Goal: Task Accomplishment & Management: Manage account settings

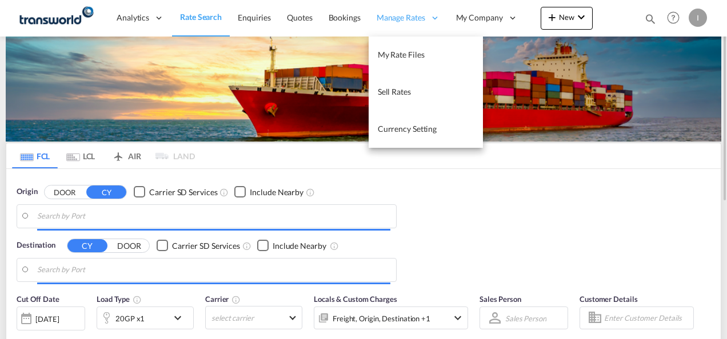
type input "Mundra, INMUN"
type input "[GEOGRAPHIC_DATA], [GEOGRAPHIC_DATA]"
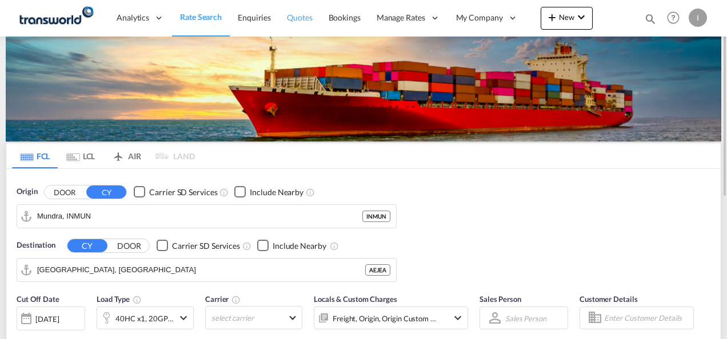
click at [302, 22] on span "Quotes" at bounding box center [299, 18] width 25 height 10
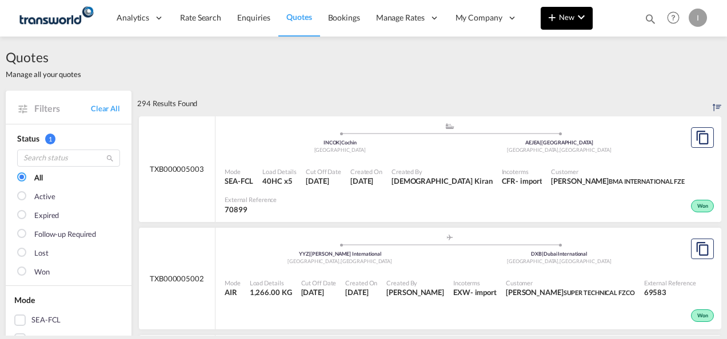
click at [577, 13] on md-icon "icon-chevron-down" at bounding box center [581, 17] width 14 height 14
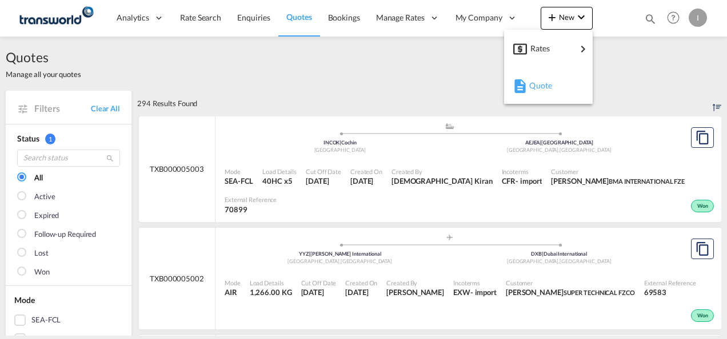
click at [520, 88] on md-icon "button" at bounding box center [520, 86] width 14 height 14
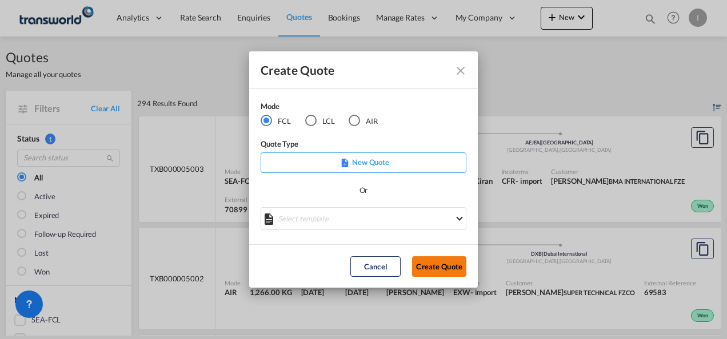
click at [436, 266] on button "Create Quote" at bounding box center [439, 267] width 54 height 21
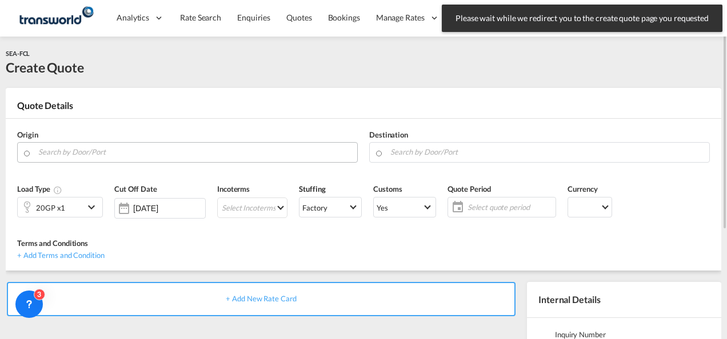
click at [186, 146] on input "Search by Door/Port" at bounding box center [194, 152] width 313 height 20
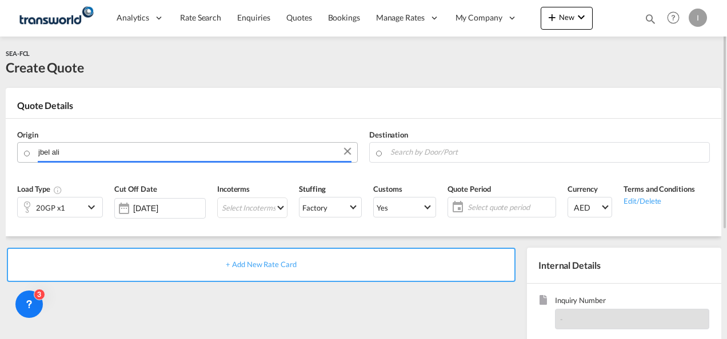
click at [42, 154] on input "jbel ali" at bounding box center [194, 152] width 313 height 20
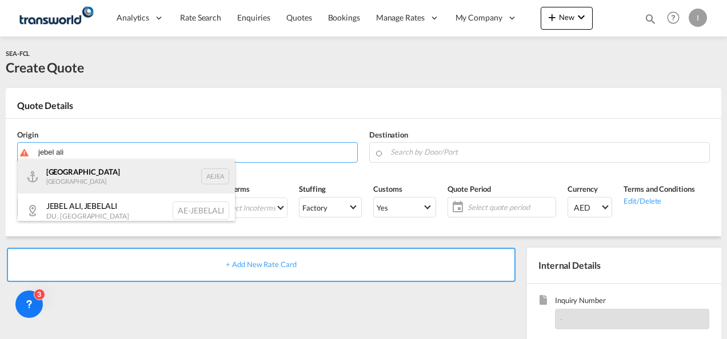
click at [90, 183] on div "[GEOGRAPHIC_DATA] AEJEA" at bounding box center [126, 176] width 217 height 34
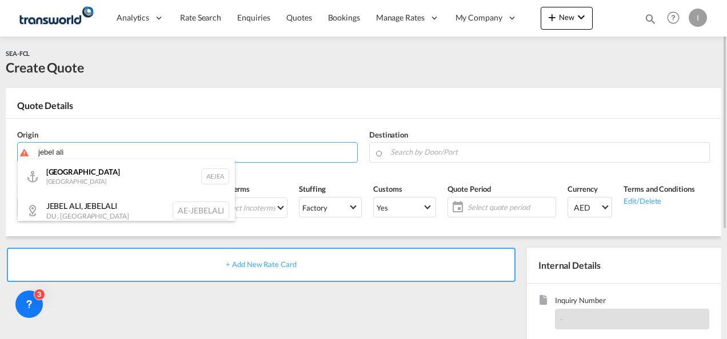
type input "[GEOGRAPHIC_DATA], [GEOGRAPHIC_DATA]"
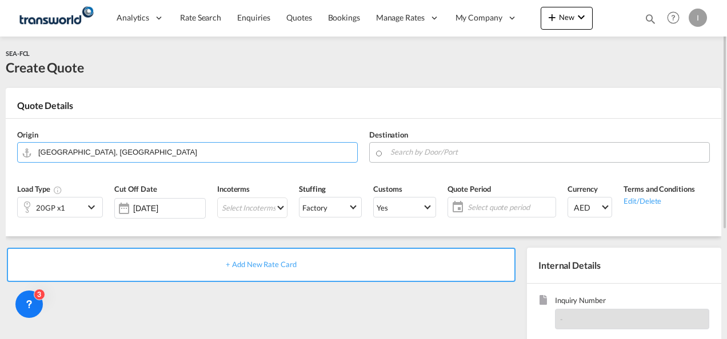
click at [418, 151] on input "Search by Door/Port" at bounding box center [546, 152] width 313 height 20
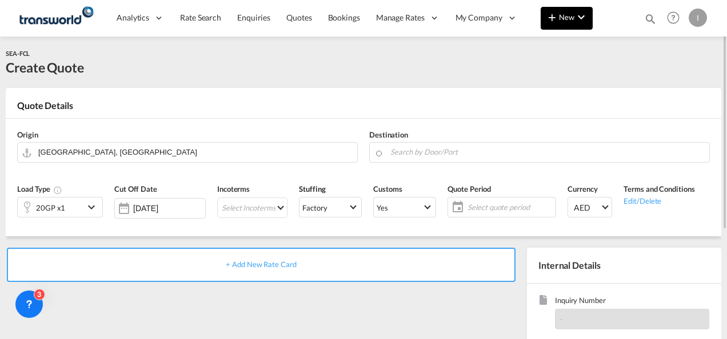
click at [568, 14] on span "New" at bounding box center [566, 17] width 43 height 9
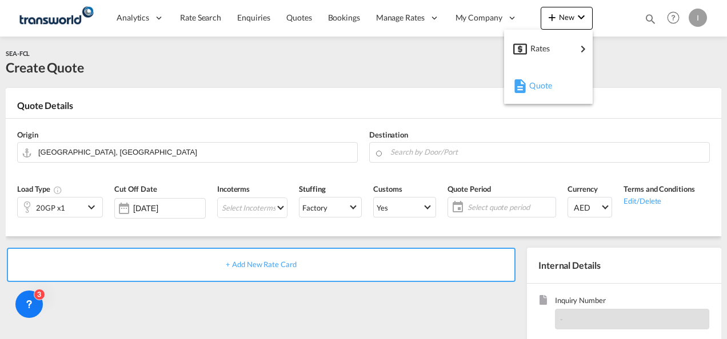
click at [542, 89] on span "Quote" at bounding box center [535, 85] width 13 height 23
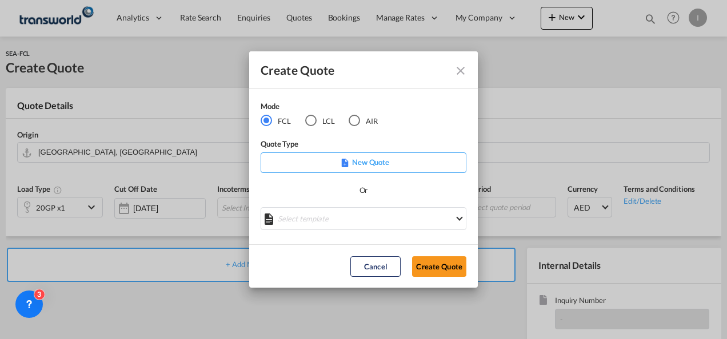
click at [322, 120] on md-radio-button "LCL" at bounding box center [320, 121] width 30 height 13
click at [436, 267] on button "Create Quote" at bounding box center [439, 267] width 54 height 21
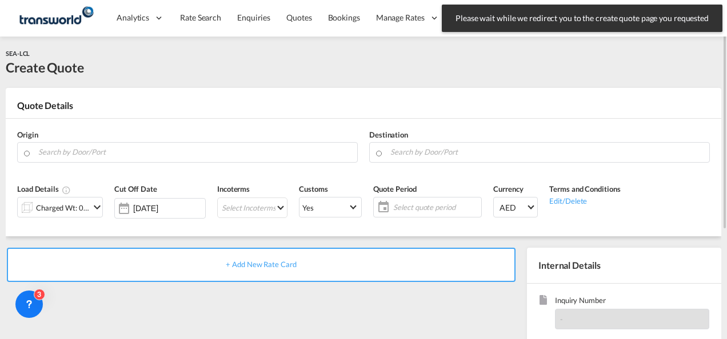
click at [135, 151] on input "Search by Door/Port" at bounding box center [194, 152] width 313 height 20
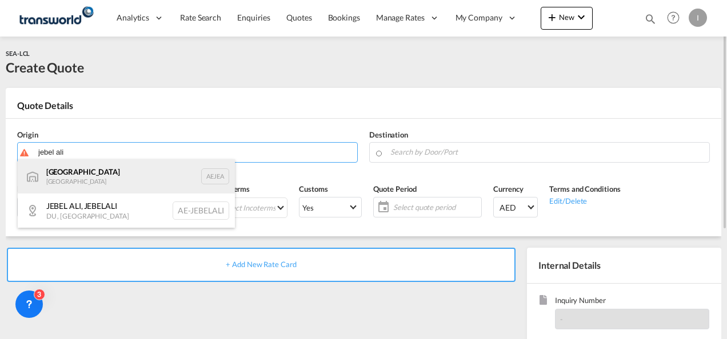
click at [102, 171] on div "[GEOGRAPHIC_DATA] AEJEA" at bounding box center [126, 176] width 217 height 34
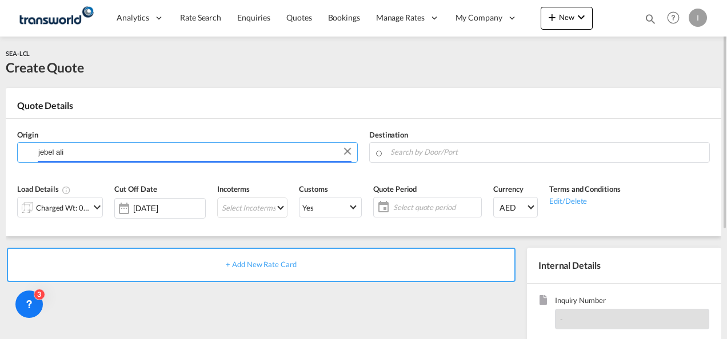
type input "[GEOGRAPHIC_DATA], [GEOGRAPHIC_DATA]"
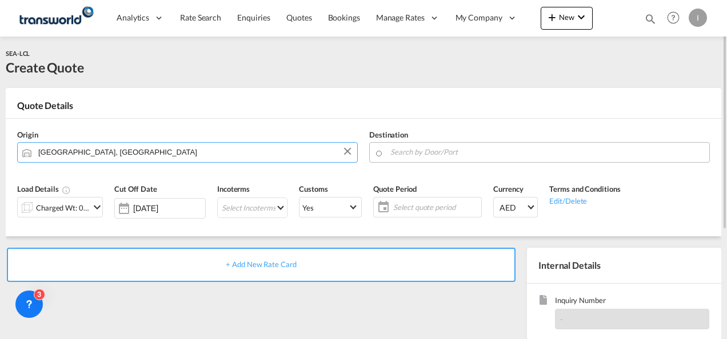
click at [453, 154] on input "Search by Door/Port" at bounding box center [546, 152] width 313 height 20
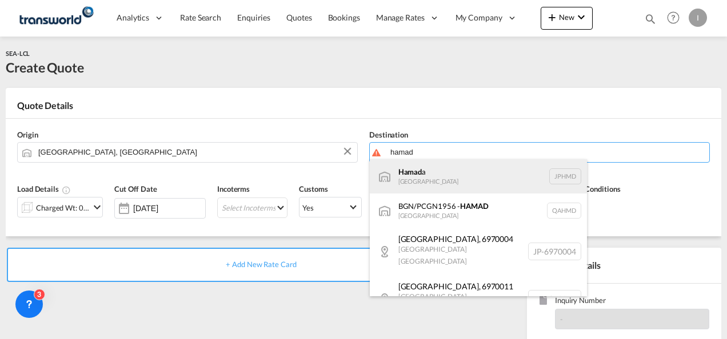
click at [426, 183] on div "Hamad a [GEOGRAPHIC_DATA] JPHMD" at bounding box center [478, 176] width 217 height 34
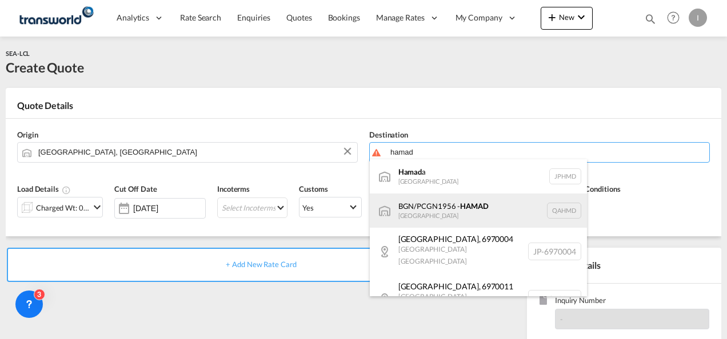
click at [456, 208] on div "BGN/PCGN1956 - HAMAD [GEOGRAPHIC_DATA] QAHMD" at bounding box center [478, 211] width 217 height 34
type input "BGN/PCGN1956 - HAMAD, QAHMD"
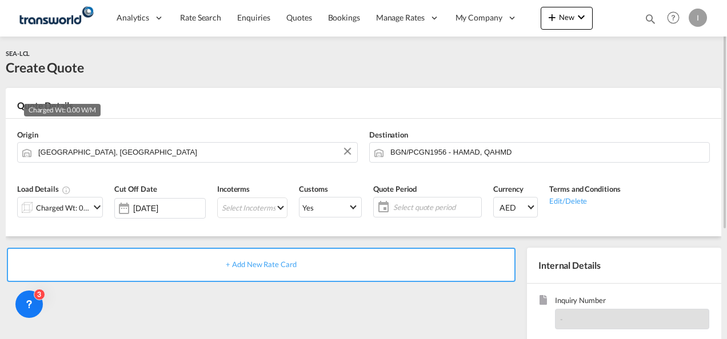
click at [79, 211] on div "Charged Wt: 0.00 W/M" at bounding box center [63, 208] width 54 height 16
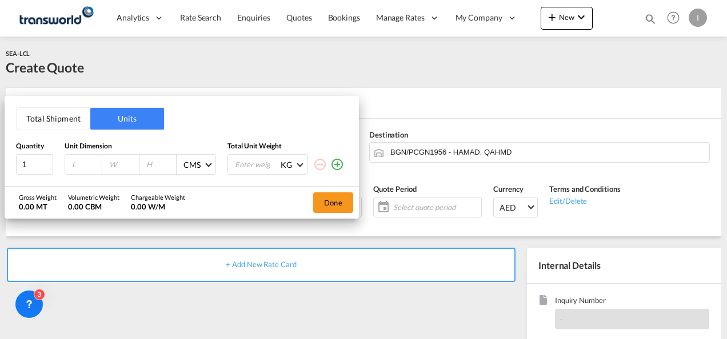
click at [69, 122] on button "Total Shipment" at bounding box center [54, 119] width 74 height 22
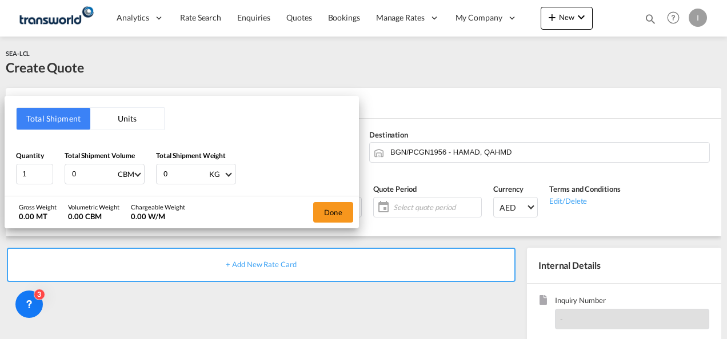
drag, startPoint x: 79, startPoint y: 175, endPoint x: 67, endPoint y: 175, distance: 12.0
click at [67, 175] on div "0 CBM CBM CFT" at bounding box center [105, 174] width 80 height 21
type input "5"
drag, startPoint x: 183, startPoint y: 173, endPoint x: 146, endPoint y: 173, distance: 36.6
click at [146, 173] on div "Quantity 1 Total Shipment Volume 5 CBM CBM CFT Total Shipment Weight 0 KG KG LB" at bounding box center [181, 167] width 331 height 34
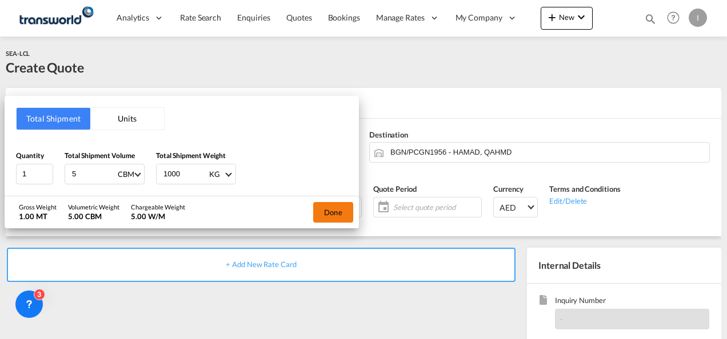
type input "1000"
click at [334, 211] on button "Done" at bounding box center [333, 212] width 40 height 21
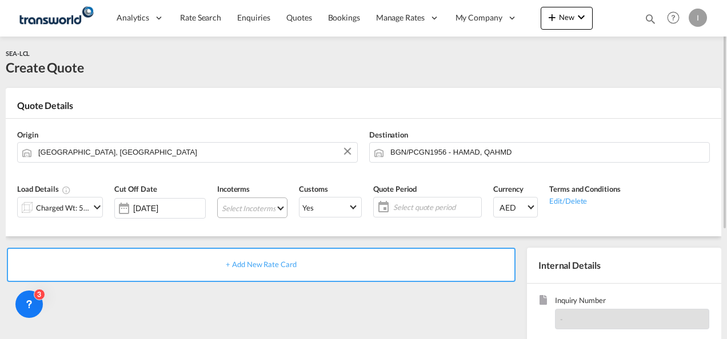
click at [262, 206] on md-select "Select Incoterms CFR - import Cost and Freight CIF - export Cost,Insurance and …" at bounding box center [252, 208] width 70 height 21
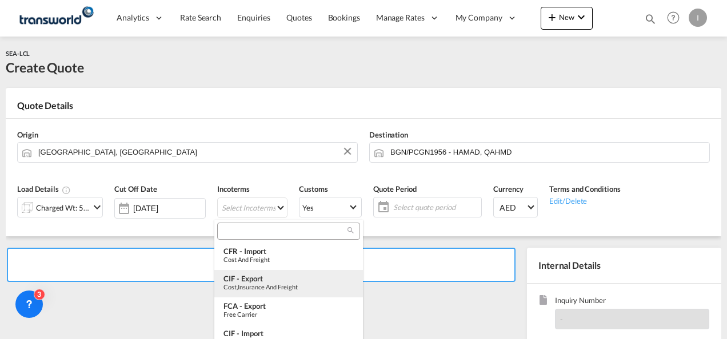
click at [243, 286] on div "Cost,Insurance and Freight" at bounding box center [288, 286] width 130 height 7
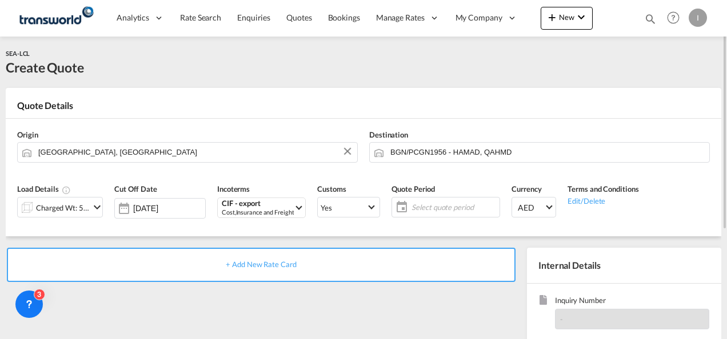
click at [449, 208] on span "Select quote period" at bounding box center [454, 207] width 85 height 10
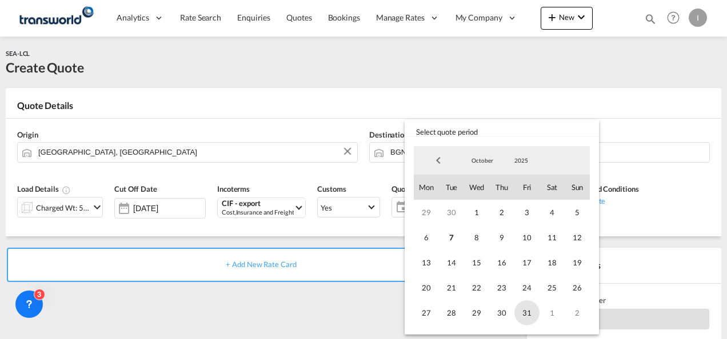
click at [525, 313] on span "31" at bounding box center [526, 313] width 25 height 25
click at [349, 309] on md-backdrop at bounding box center [363, 169] width 727 height 339
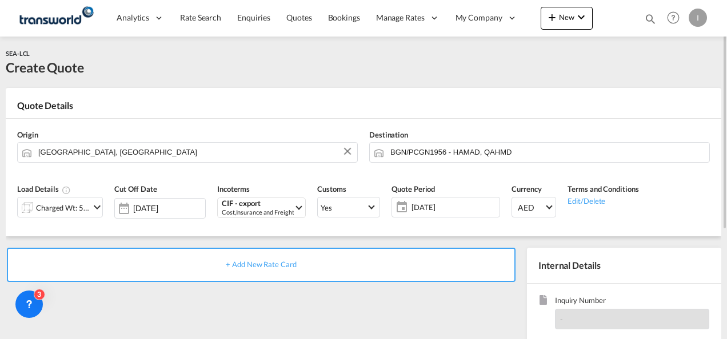
scroll to position [57, 0]
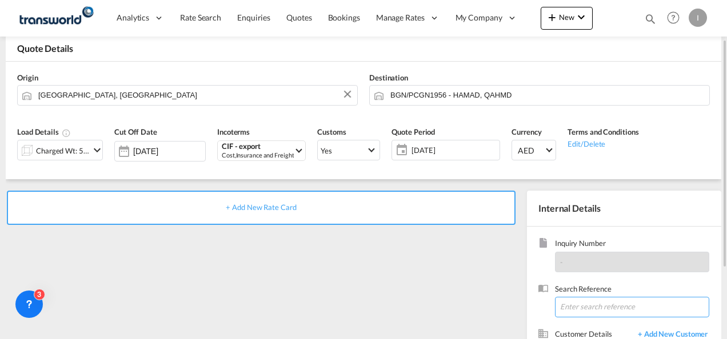
click at [592, 307] on input at bounding box center [632, 307] width 154 height 21
paste input "TWI 22012"
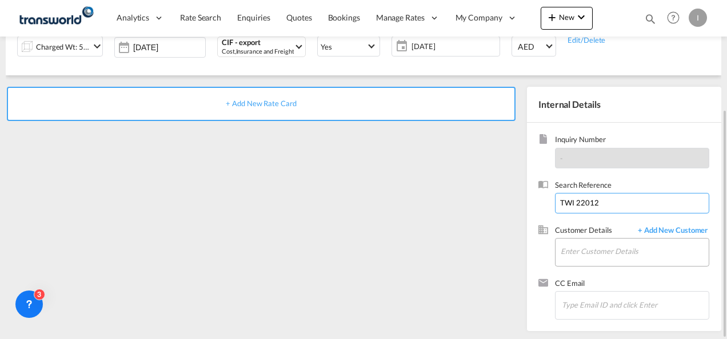
type input "TWI 22012"
click at [578, 250] on input "Enter Customer Details" at bounding box center [635, 252] width 148 height 26
type input "H"
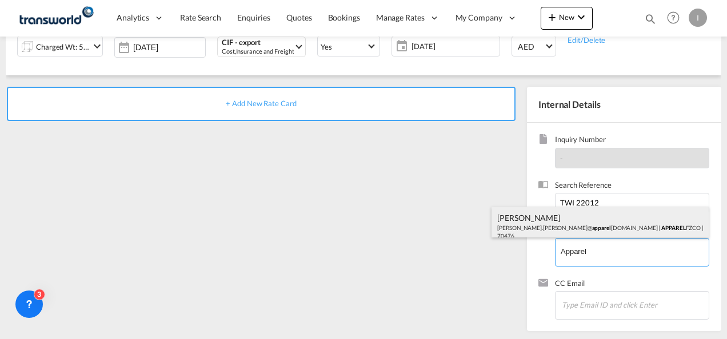
click at [539, 215] on div "[PERSON_NAME] [PERSON_NAME].[PERSON_NAME]@ apparel [DOMAIN_NAME] | APPAREL FZCO…" at bounding box center [600, 226] width 217 height 39
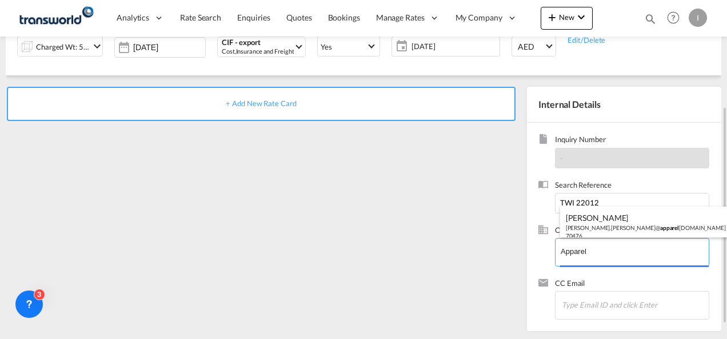
type input "APPAREL FZCO, [PERSON_NAME], [PERSON_NAME][EMAIL_ADDRESS][PERSON_NAME][DOMAIN_N…"
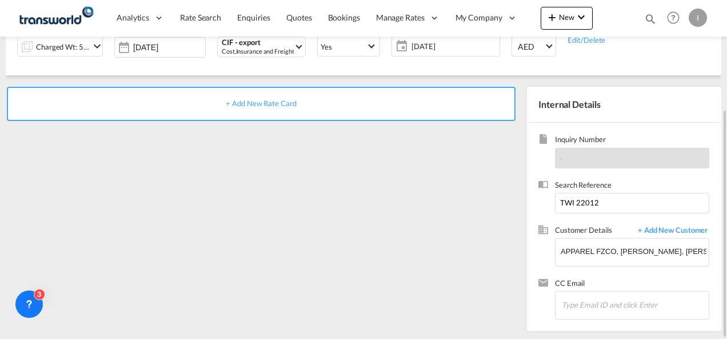
click at [262, 108] on div "+ Add New Rate Card" at bounding box center [261, 104] width 509 height 34
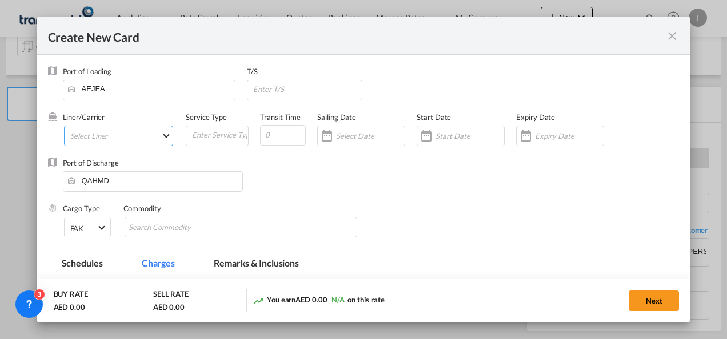
click at [111, 138] on md-select "Select Liner" at bounding box center [119, 136] width 110 height 21
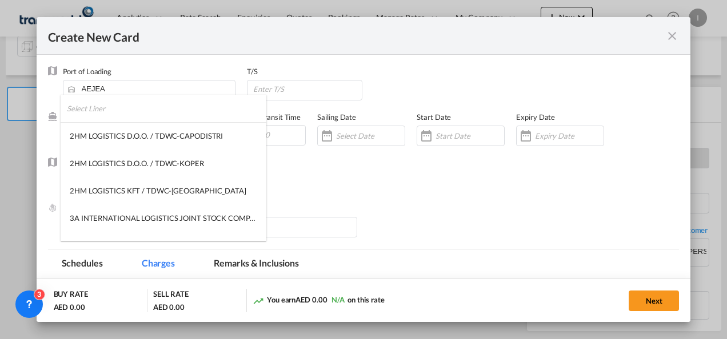
click at [96, 113] on input "search" at bounding box center [166, 108] width 199 height 27
type input "H"
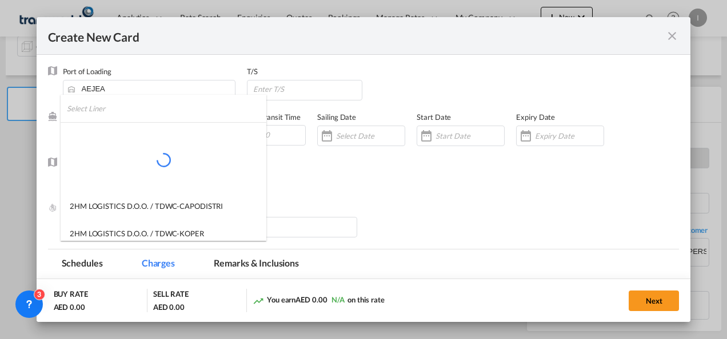
type input "A"
type input "M"
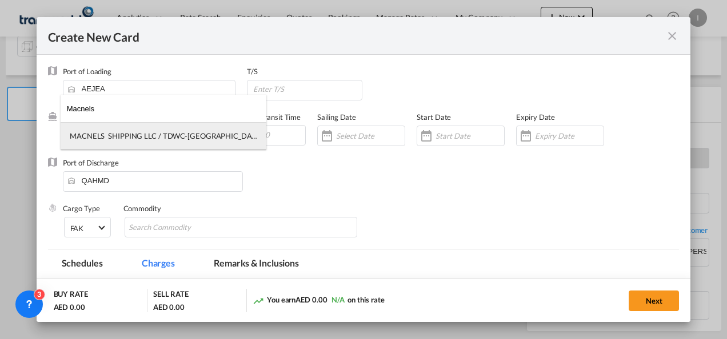
type input "Macnels"
click at [165, 134] on div "MACNELS SHIPPING LLC / TDWC-[GEOGRAPHIC_DATA]" at bounding box center [163, 136] width 187 height 10
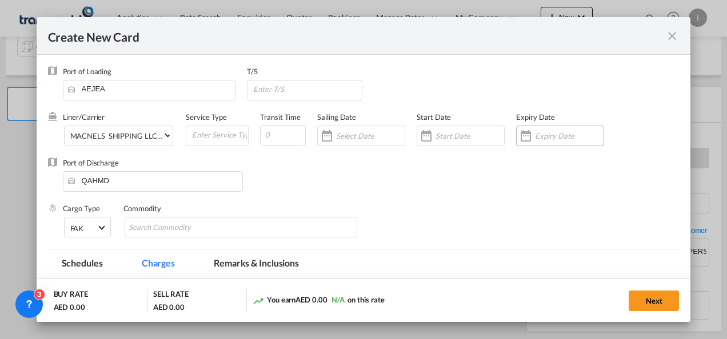
click at [550, 134] on input "Create New CardPort ..." at bounding box center [569, 135] width 69 height 9
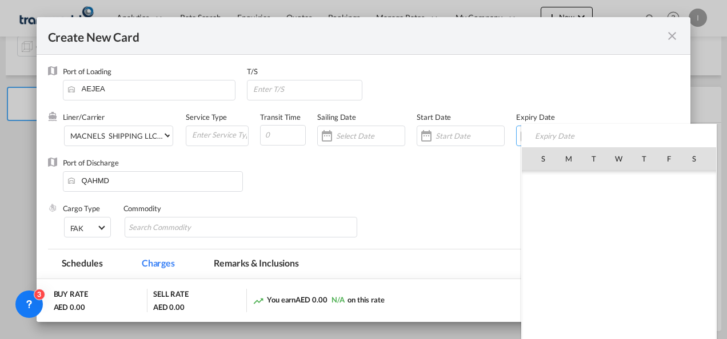
scroll to position [264903, 0]
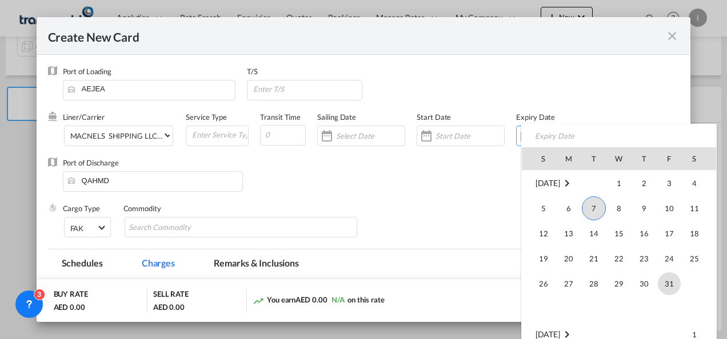
click at [664, 281] on span "31" at bounding box center [669, 284] width 23 height 23
type input "[DATE]"
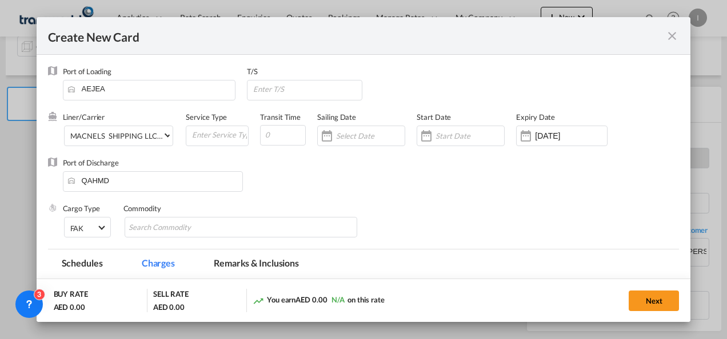
click at [373, 199] on div "Port of Discharge QAHMD" at bounding box center [364, 181] width 632 height 46
click at [224, 225] on md-chips-wrap "Chips container with autocompletion. Enter the text area, type text to search, …" at bounding box center [241, 227] width 233 height 21
type input "General Cargo"
click at [287, 195] on div "Port of Discharge QAHMD" at bounding box center [364, 181] width 632 height 46
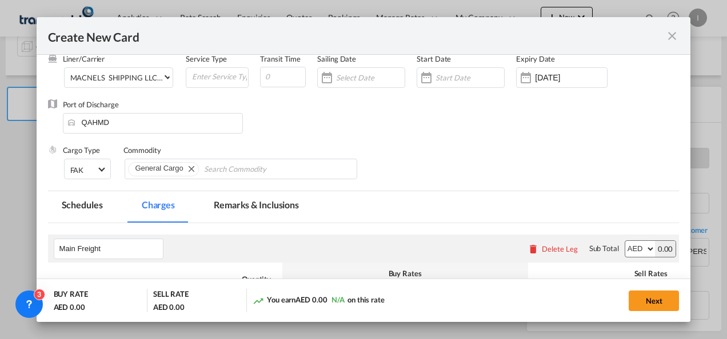
scroll to position [171, 0]
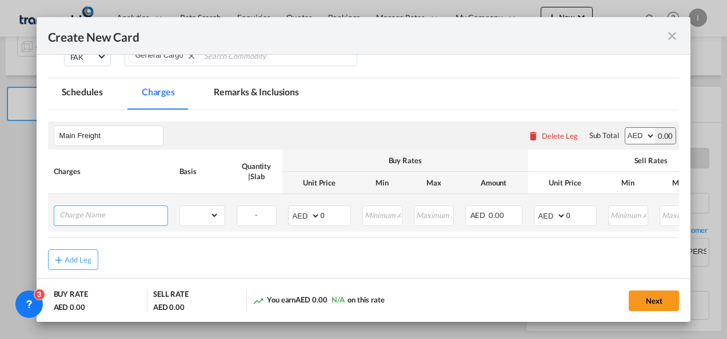
click at [137, 215] on input "Charge Name" at bounding box center [113, 214] width 108 height 17
click at [103, 216] on input "Charge Name" at bounding box center [113, 214] width 108 height 17
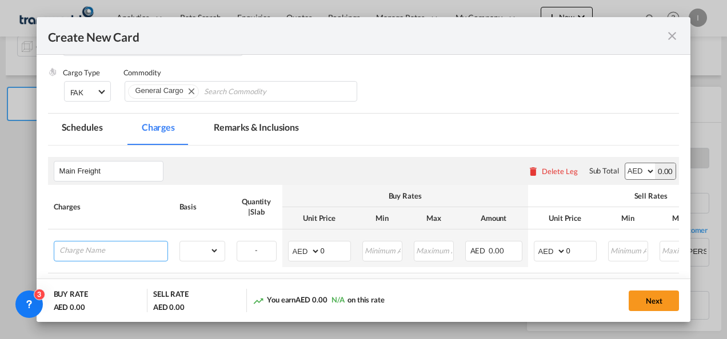
scroll to position [225, 0]
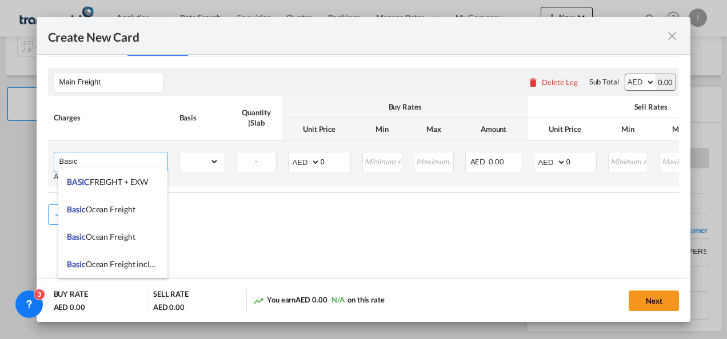
click at [101, 208] on span "Basic Ocean Freight" at bounding box center [101, 210] width 68 height 10
type input "Basic Ocean Freight"
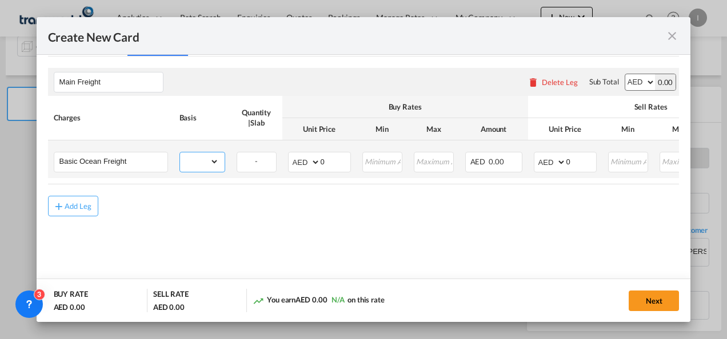
click at [205, 166] on select "gross_weight volumetric_weight per_shipment per_bl per_km per_hawb per_kg flat …" at bounding box center [199, 162] width 39 height 18
select select "per_shipment"
click at [180, 153] on select "gross_weight volumetric_weight per_shipment per_bl per_km per_hawb per_kg flat …" at bounding box center [199, 162] width 39 height 18
click at [315, 162] on md-input-container "AED AFN ALL AMD ANG AOA ARS AUD AWG AZN BAM BBD BDT BGN BHD BIF BMD BND BOB BRL…" at bounding box center [319, 162] width 63 height 21
type input "285"
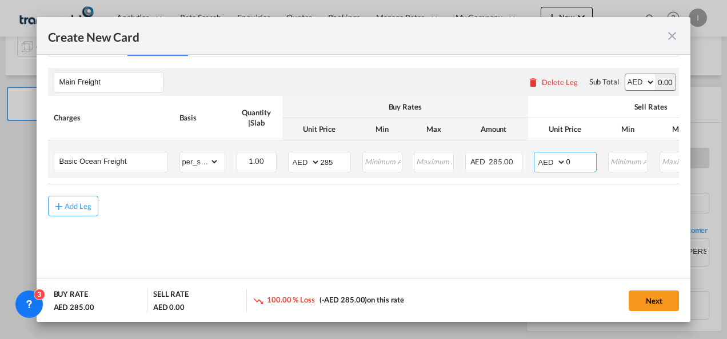
drag, startPoint x: 568, startPoint y: 163, endPoint x: 575, endPoint y: 165, distance: 7.1
click at [568, 163] on input "0" at bounding box center [581, 161] width 30 height 17
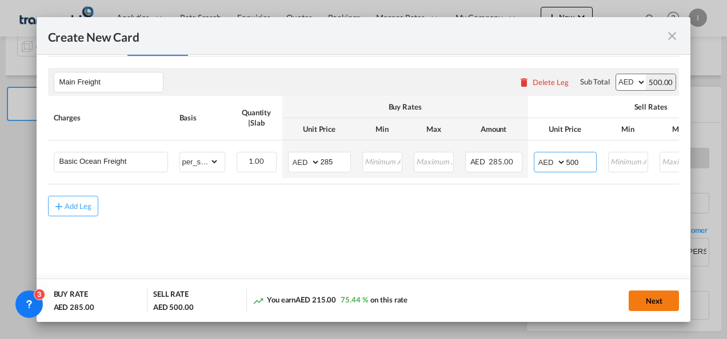
type input "500"
click at [651, 309] on button "Next" at bounding box center [654, 301] width 50 height 21
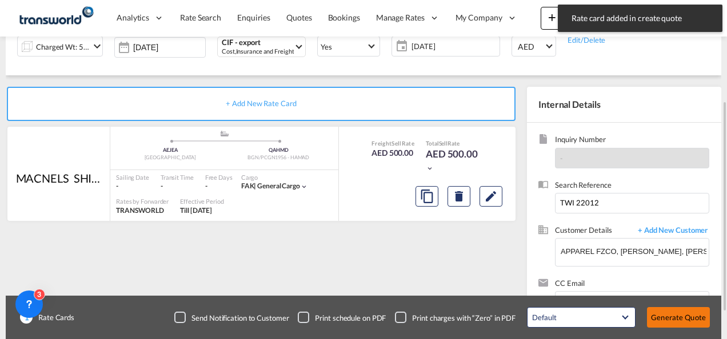
click at [660, 315] on button "Generate Quote" at bounding box center [678, 317] width 63 height 21
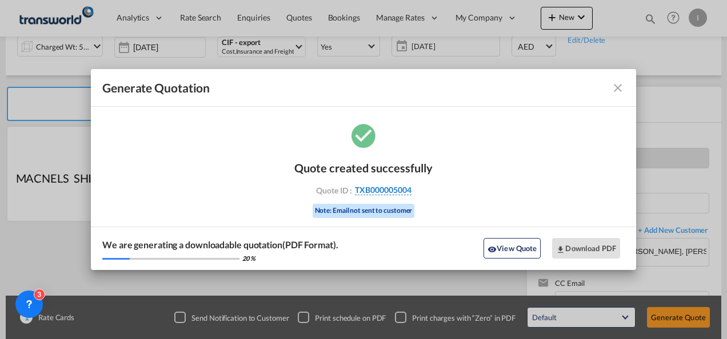
click at [389, 191] on span "TXB000005004" at bounding box center [383, 190] width 57 height 10
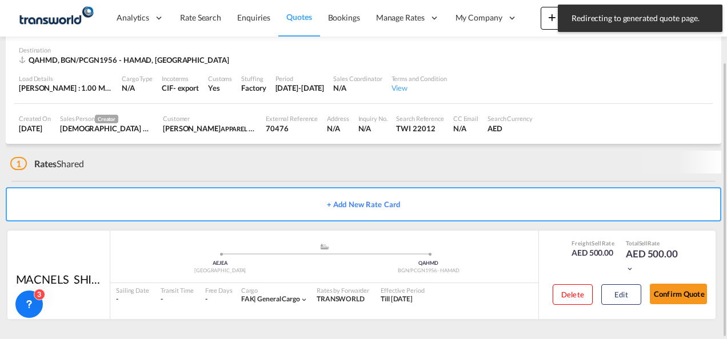
scroll to position [77, 0]
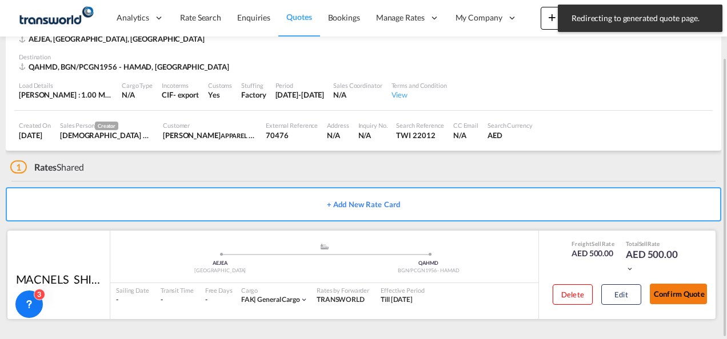
click at [690, 293] on button "Confirm Quote" at bounding box center [678, 294] width 57 height 21
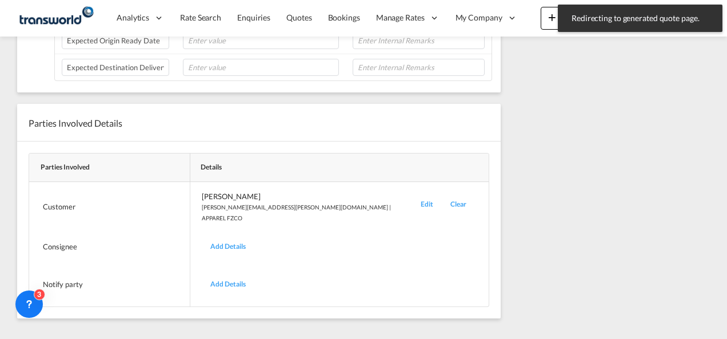
scroll to position [231, 0]
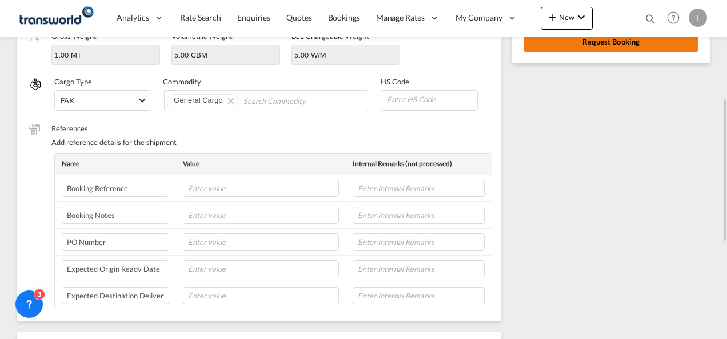
click at [556, 42] on button "Request Booking" at bounding box center [611, 41] width 175 height 21
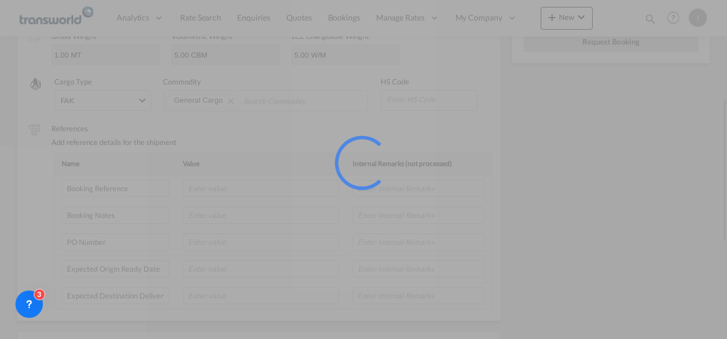
scroll to position [21, 0]
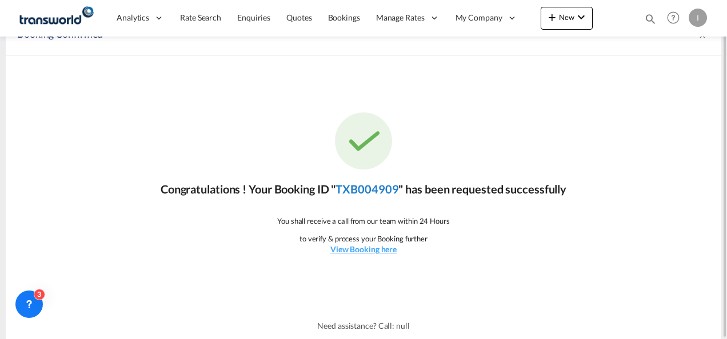
click at [363, 185] on link "TXB004909" at bounding box center [366, 189] width 63 height 14
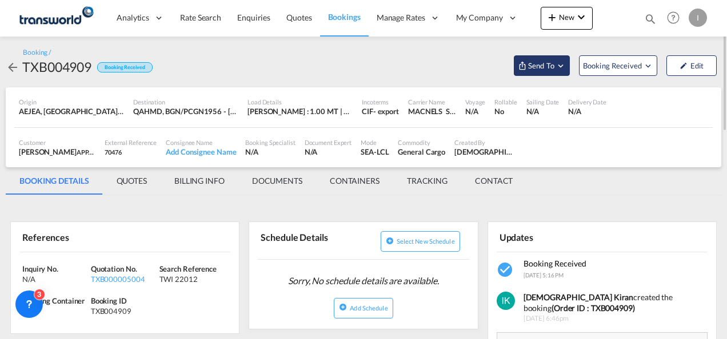
click at [550, 67] on span "Send To" at bounding box center [541, 65] width 29 height 11
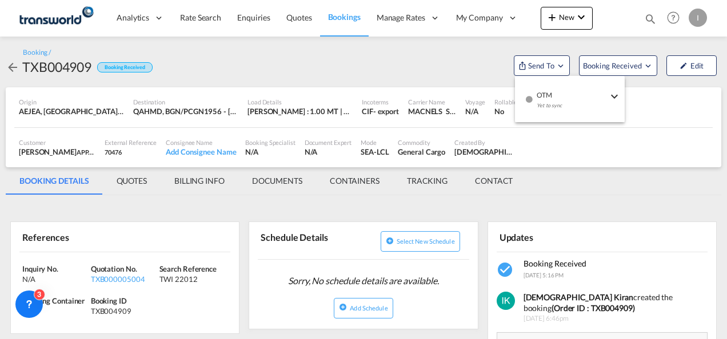
click at [543, 88] on span "OTM" at bounding box center [572, 91] width 71 height 10
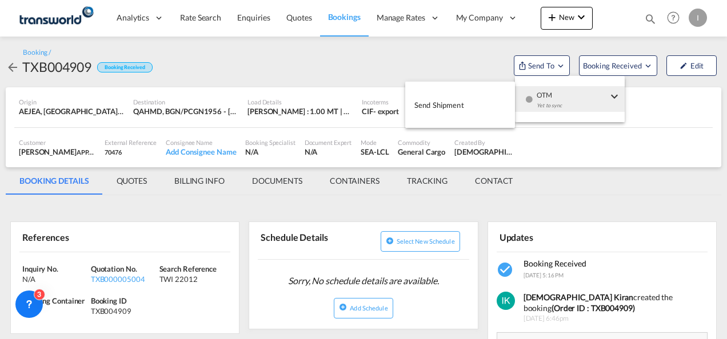
click at [469, 102] on button "Send Shipment" at bounding box center [460, 105] width 110 height 26
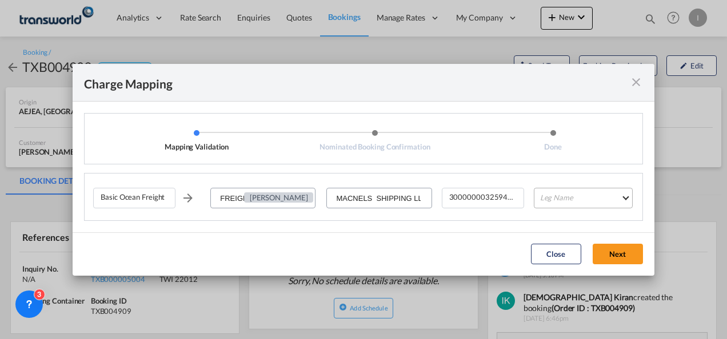
click at [567, 194] on md-select "Leg Name HANDLING ORIGIN VESSEL HANDLING DESTINATION OTHERS TL PICK UP CUSTOMS …" at bounding box center [583, 198] width 99 height 21
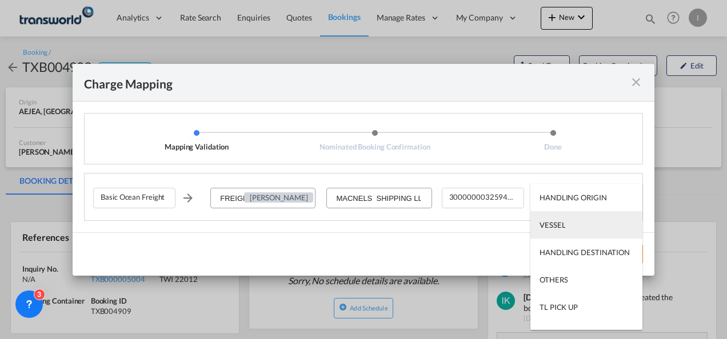
click at [549, 220] on div "VESSEL" at bounding box center [553, 225] width 26 height 10
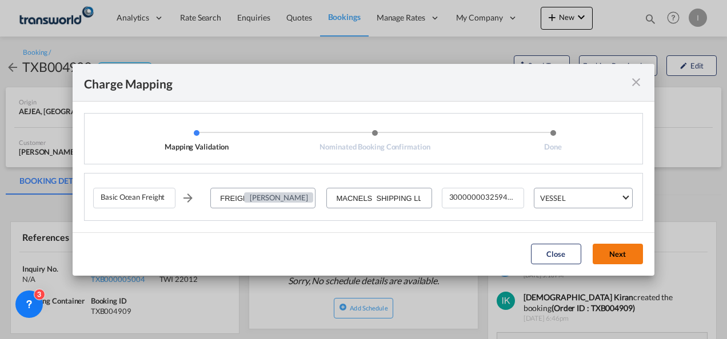
click at [614, 251] on button "Next" at bounding box center [618, 254] width 50 height 21
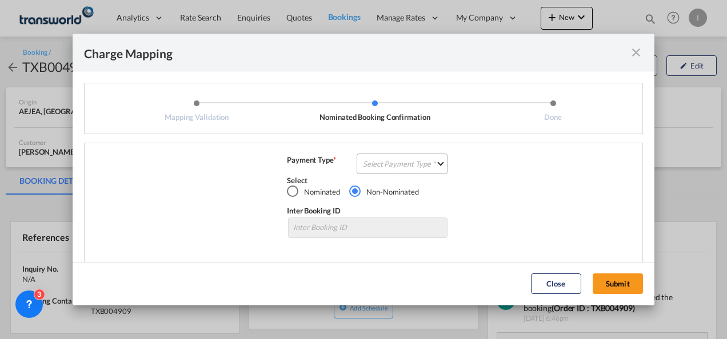
click at [400, 160] on md-select "Select Payment Type COLLECT PREPAID" at bounding box center [402, 164] width 91 height 21
click at [399, 162] on md-option "COLLECT" at bounding box center [400, 163] width 101 height 27
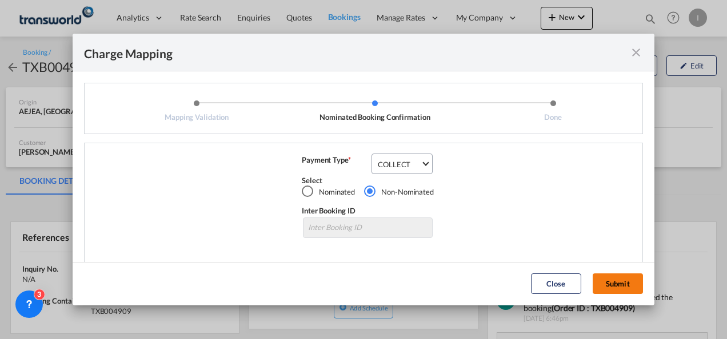
click at [617, 281] on button "Submit" at bounding box center [618, 284] width 50 height 21
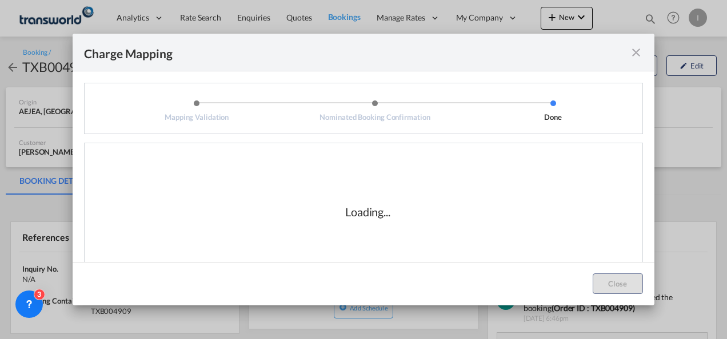
scroll to position [19, 0]
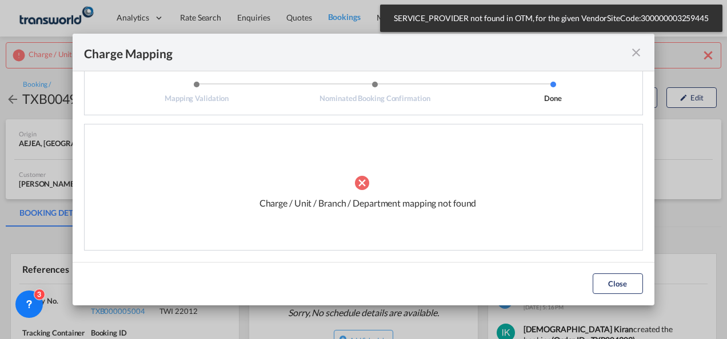
click at [631, 46] on md-icon "icon-close fg-AAA8AD cursor" at bounding box center [636, 53] width 14 height 14
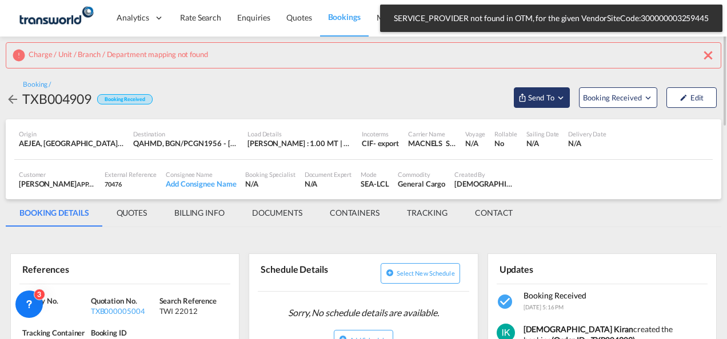
click at [542, 101] on span "Send To" at bounding box center [541, 97] width 29 height 11
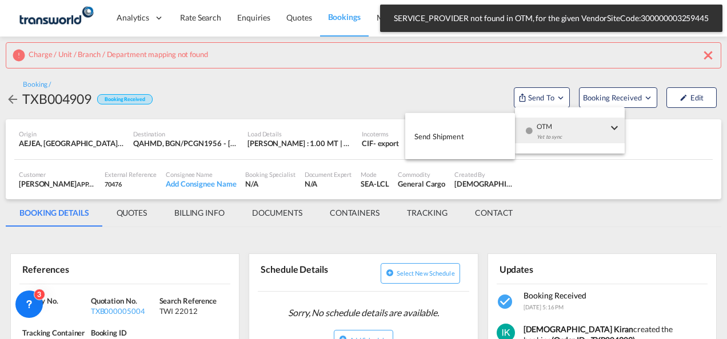
click at [545, 133] on div "Yet to sync" at bounding box center [572, 140] width 71 height 24
click at [473, 123] on button "Send Shipment" at bounding box center [460, 136] width 110 height 26
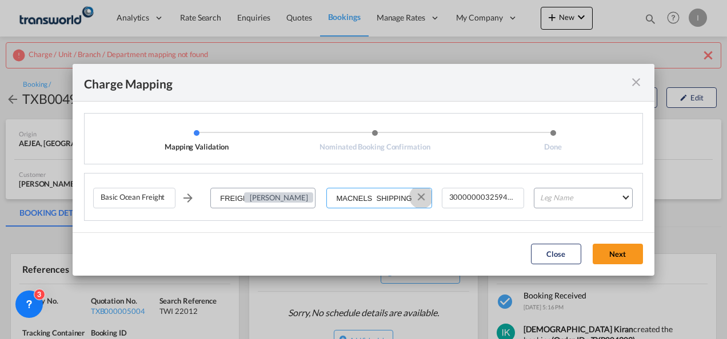
click at [422, 197] on button "Clear Input" at bounding box center [421, 197] width 17 height 17
click at [397, 197] on input "Select Service Provider" at bounding box center [378, 199] width 103 height 21
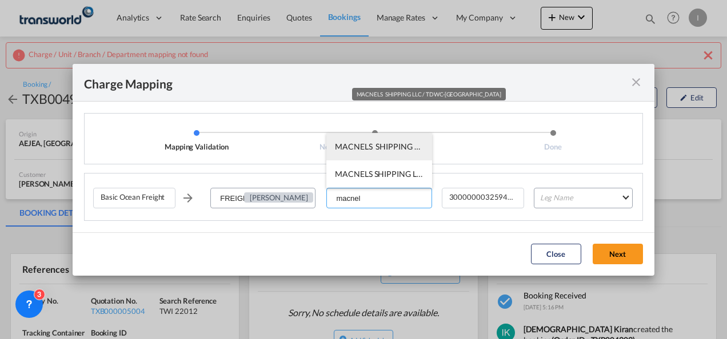
click at [378, 149] on span "MACNELS SHIPPING LLC / TDWC-[GEOGRAPHIC_DATA]" at bounding box center [437, 147] width 205 height 10
type input "MACNELS SHIPPING LLC / TDWC-[GEOGRAPHIC_DATA]"
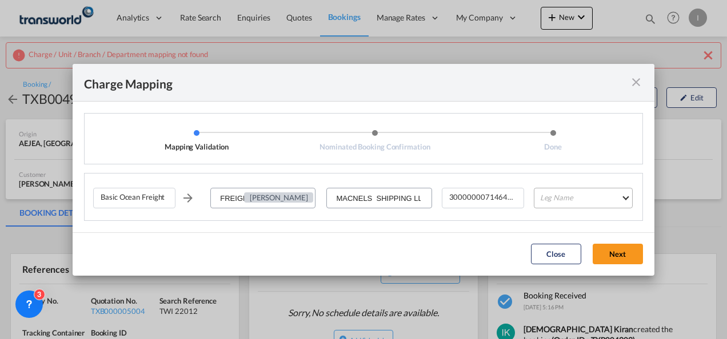
click at [575, 202] on md-select "Leg Name HANDLING ORIGIN VESSEL HANDLING DESTINATION OTHERS TL PICK UP CUSTOMS …" at bounding box center [583, 198] width 99 height 21
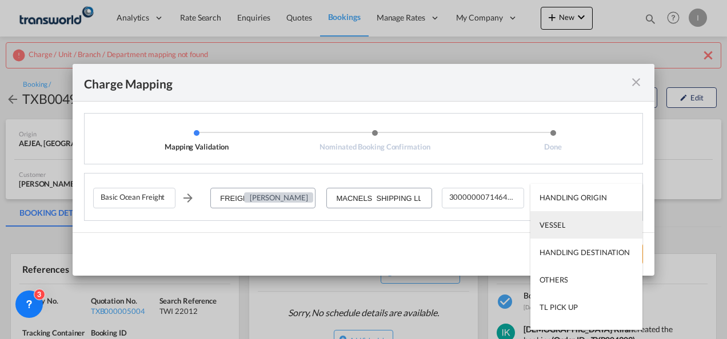
click at [567, 226] on md-option "VESSEL" at bounding box center [586, 224] width 112 height 27
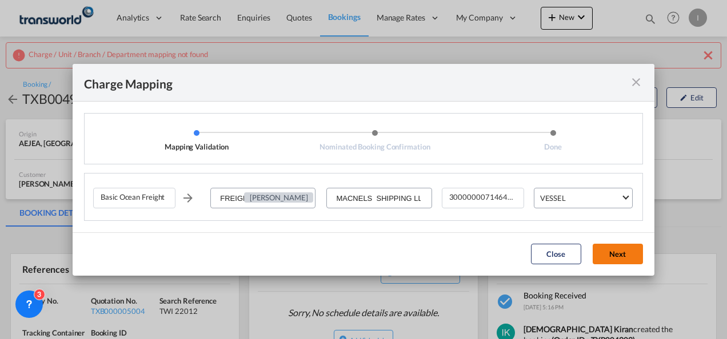
click at [614, 253] on button "Next" at bounding box center [618, 254] width 50 height 21
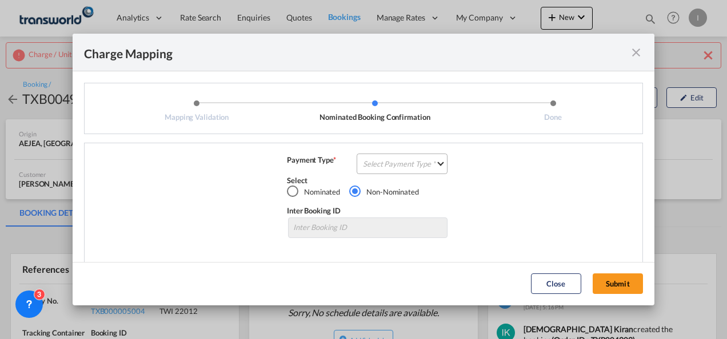
click at [361, 167] on md-select "Select Payment Type COLLECT PREPAID" at bounding box center [402, 164] width 91 height 21
click at [361, 167] on div "COLLECT" at bounding box center [376, 164] width 33 height 10
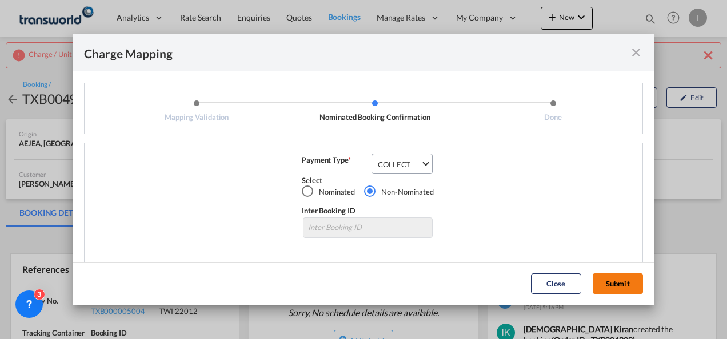
click at [608, 278] on button "Submit" at bounding box center [618, 284] width 50 height 21
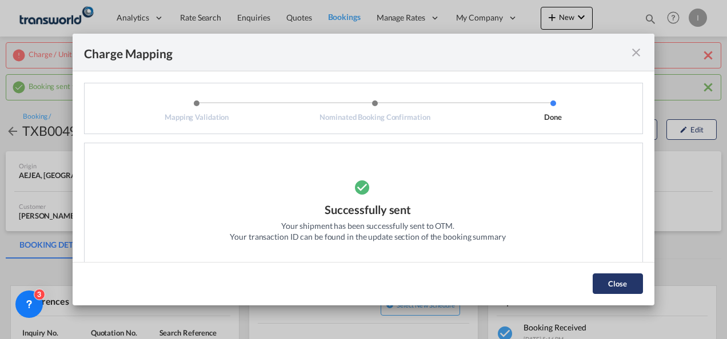
click at [636, 290] on button "Close" at bounding box center [618, 284] width 50 height 21
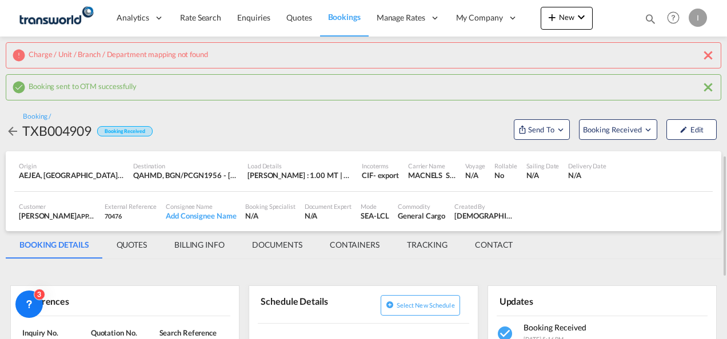
scroll to position [114, 0]
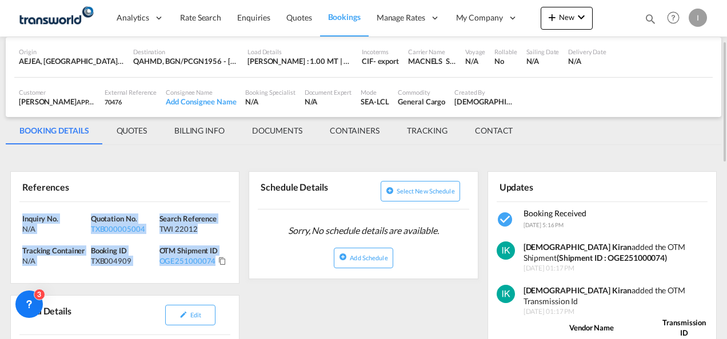
drag, startPoint x: 225, startPoint y: 262, endPoint x: 19, endPoint y: 219, distance: 210.7
click at [19, 219] on div "Inquiry No. N/A Quotation No. TXB000005004 Search Reference TWI 22012 Tracking …" at bounding box center [125, 243] width 228 height 82
copy div "Inquiry No. N/A Quotation No. TXB000005004 Search Reference TWI 22012 Tracking …"
